Goal: Navigation & Orientation: Find specific page/section

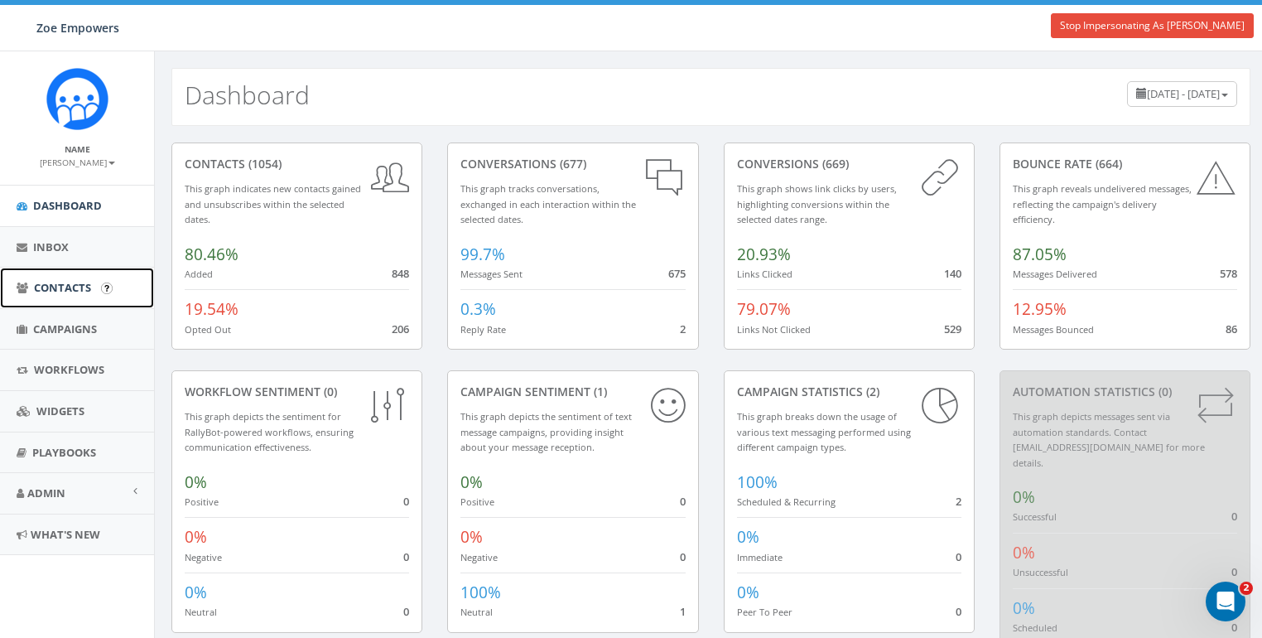
click at [57, 280] on span "Contacts" at bounding box center [62, 287] width 57 height 15
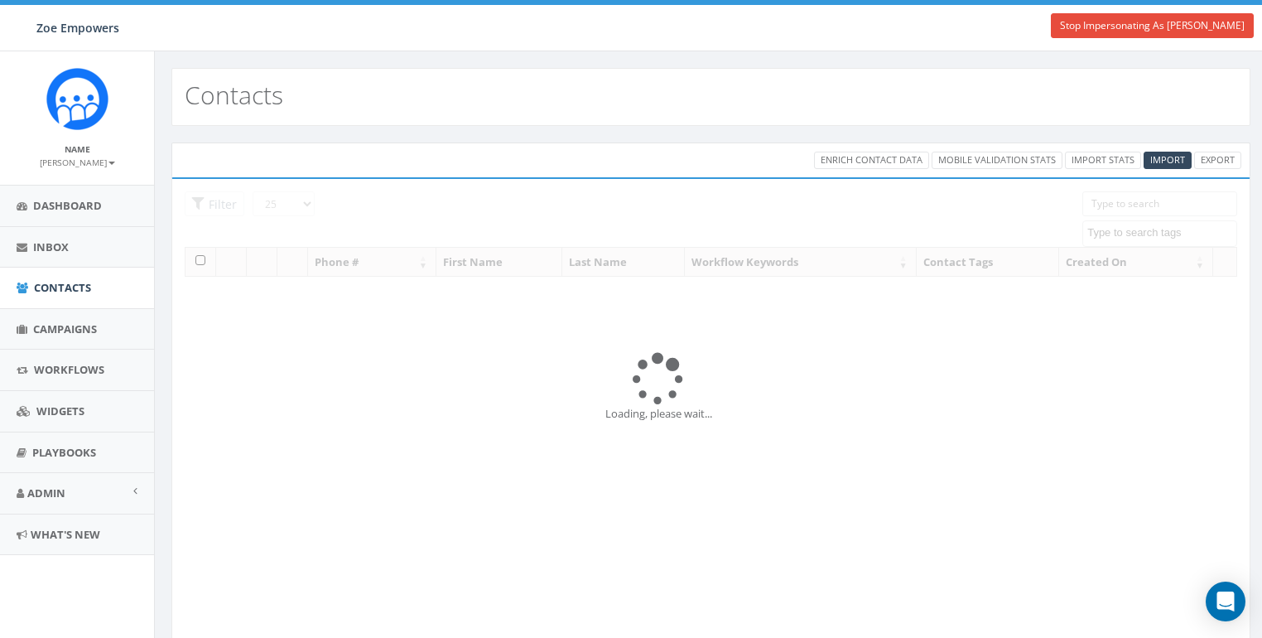
select select
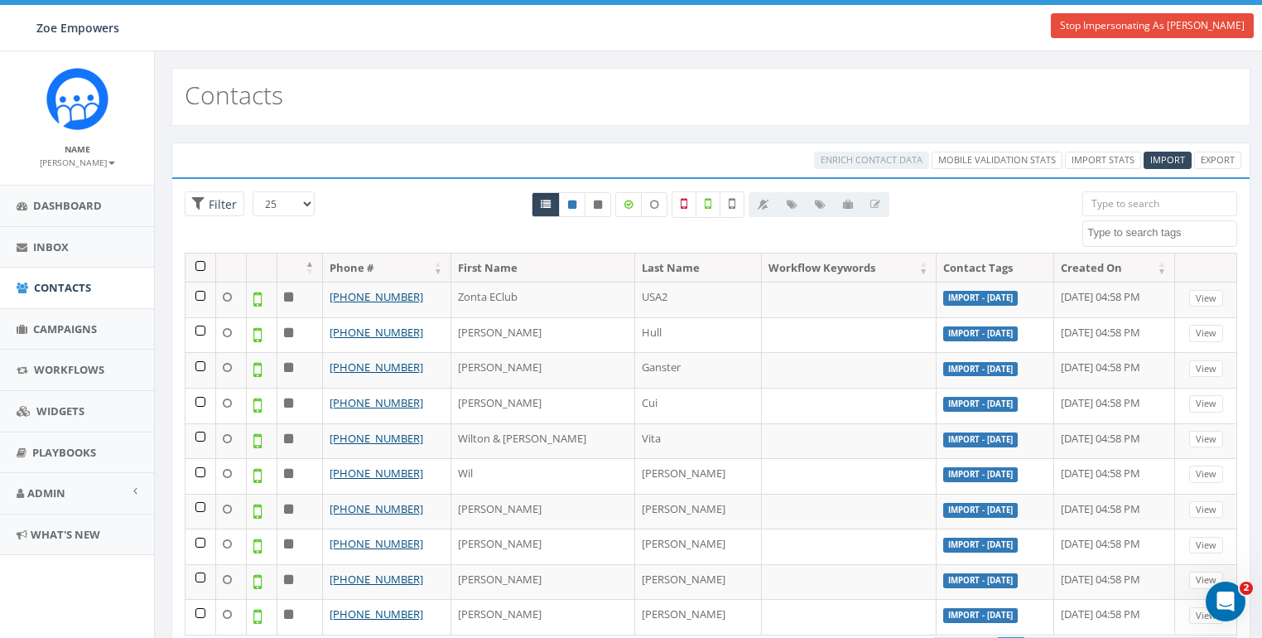
click at [88, 159] on small "[PERSON_NAME]" at bounding box center [77, 163] width 75 height 12
click at [71, 188] on link "Profile" at bounding box center [82, 187] width 131 height 21
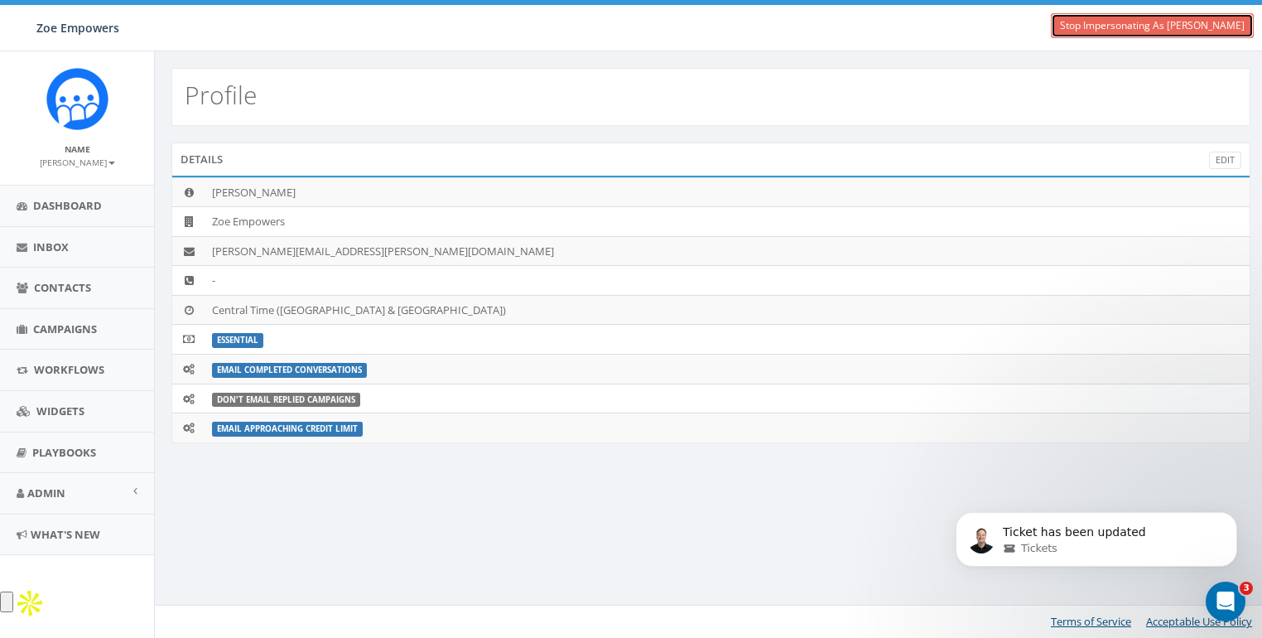
drag, startPoint x: 1143, startPoint y: 16, endPoint x: 1135, endPoint y: 17, distance: 8.4
click at [1143, 16] on link "Stop Impersonating As Wendy Lee" at bounding box center [1152, 25] width 203 height 25
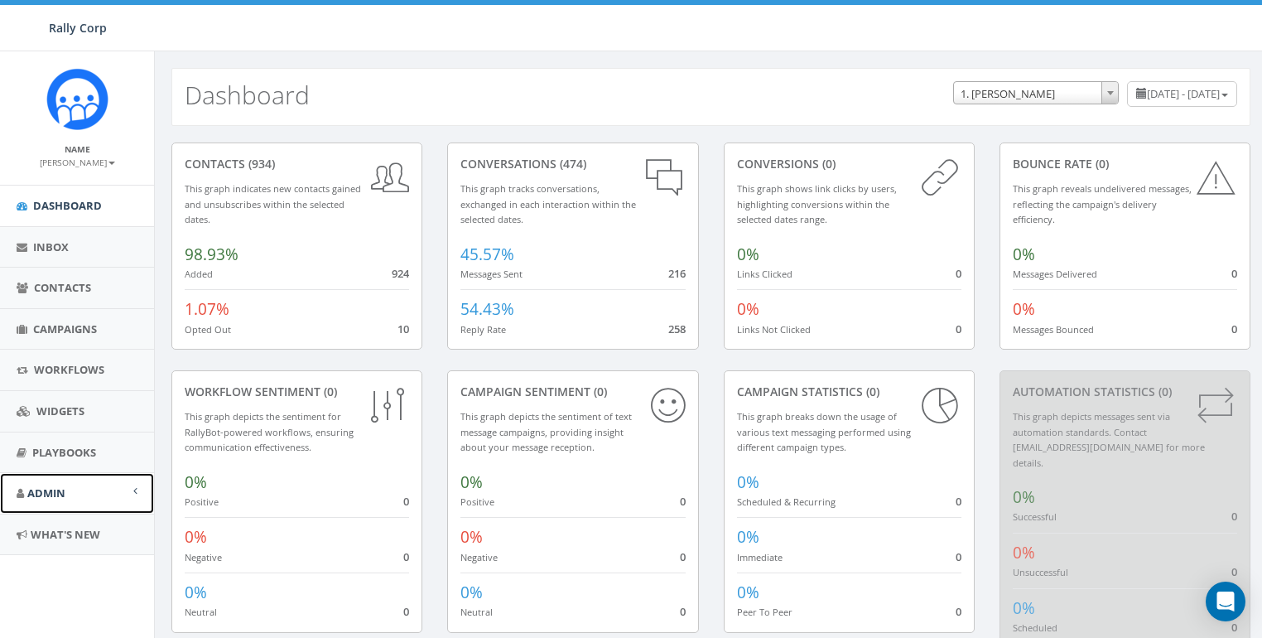
click at [53, 497] on span "Admin" at bounding box center [46, 492] width 38 height 15
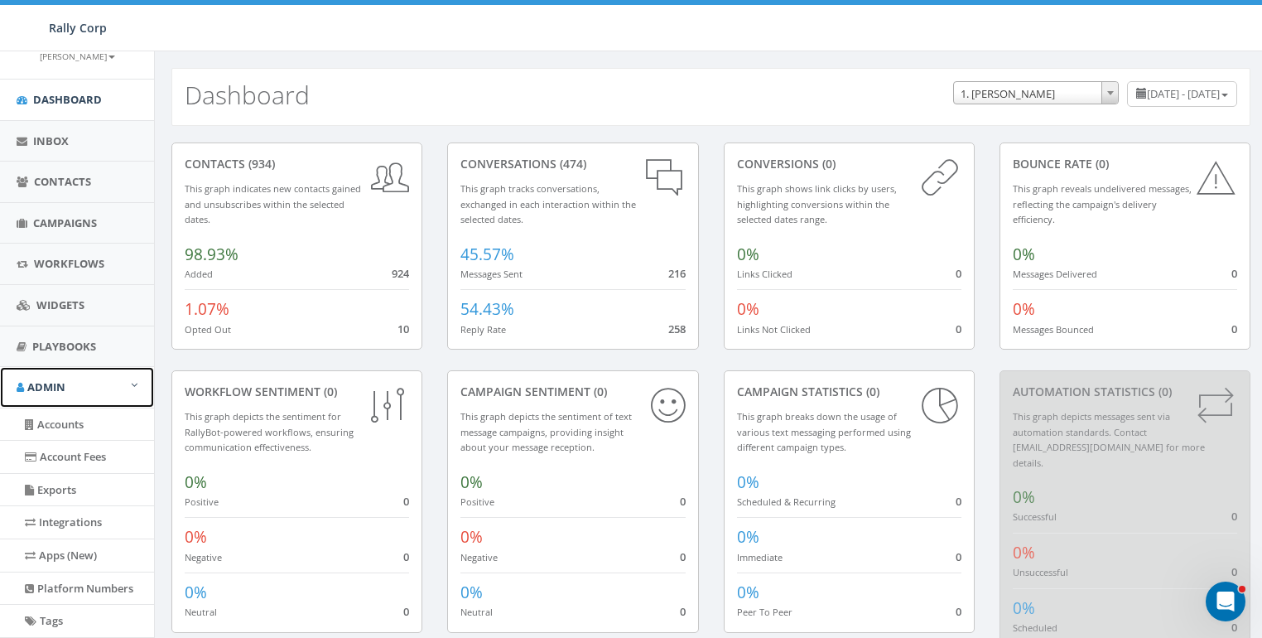
scroll to position [259, 0]
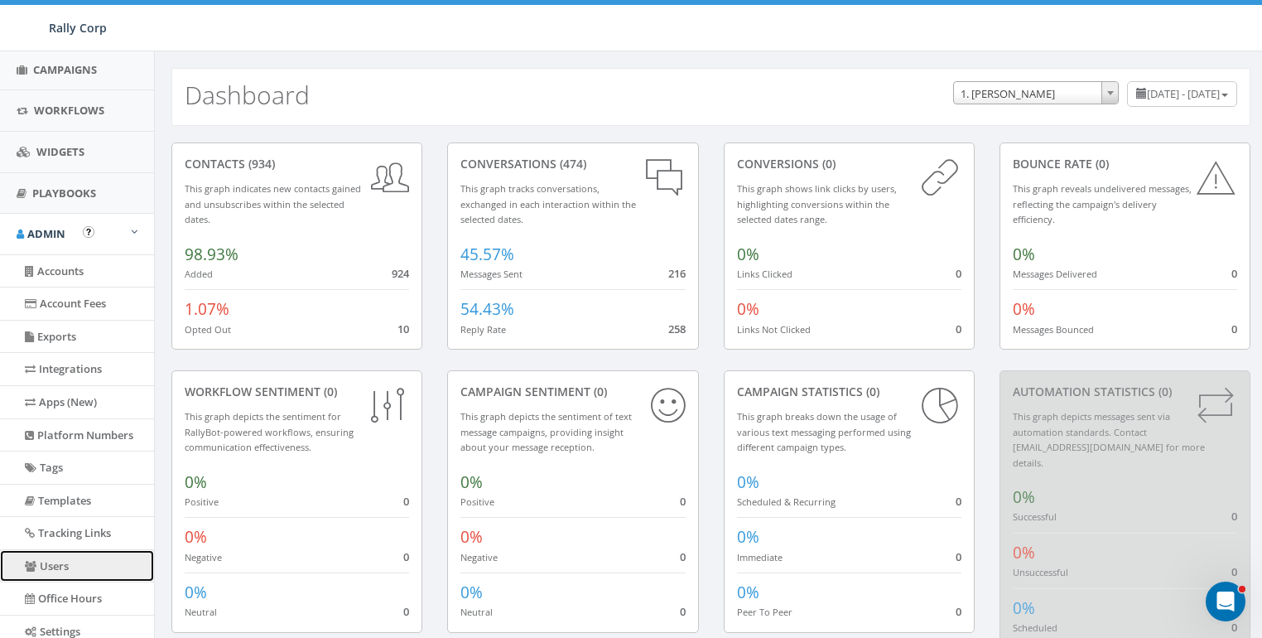
click at [54, 552] on link "Users" at bounding box center [77, 566] width 154 height 32
